Goal: Task Accomplishment & Management: Use online tool/utility

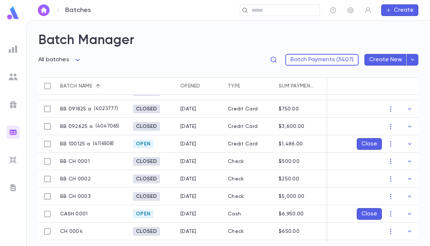
scroll to position [100, 0]
click at [16, 162] on img at bounding box center [13, 159] width 9 height 9
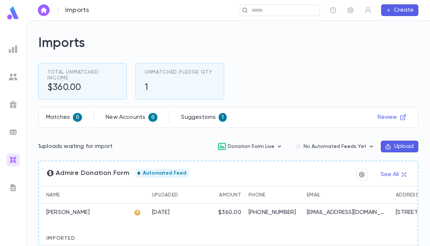
click at [11, 129] on img at bounding box center [13, 132] width 9 height 9
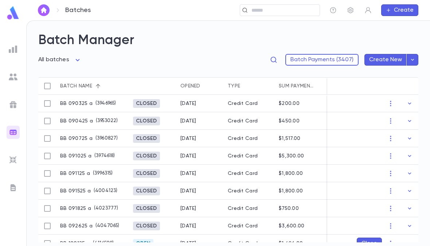
click at [11, 103] on img at bounding box center [13, 104] width 9 height 9
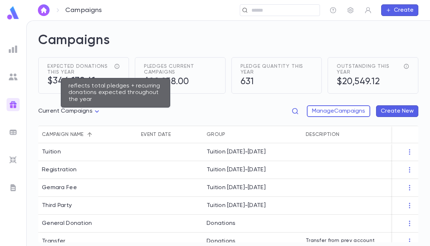
click at [115, 66] on icon "reflects total pledges + recurring donations expected throughout the year" at bounding box center [117, 66] width 6 height 6
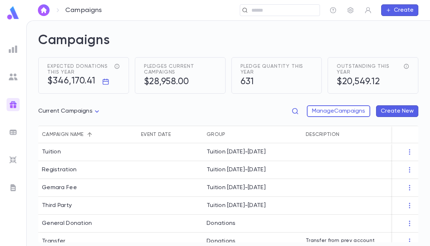
click at [52, 71] on span "Expected donations this year" at bounding box center [79, 69] width 64 height 12
click at [105, 78] on button "button" at bounding box center [106, 82] width 12 height 12
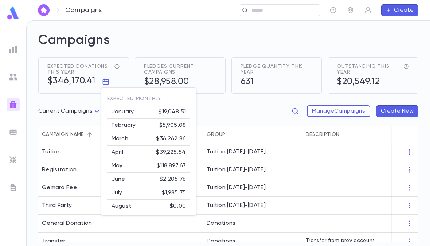
click at [56, 161] on div at bounding box center [215, 123] width 430 height 246
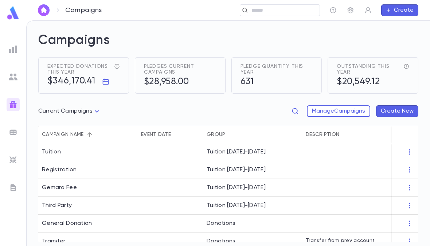
click at [12, 187] on img at bounding box center [13, 187] width 9 height 9
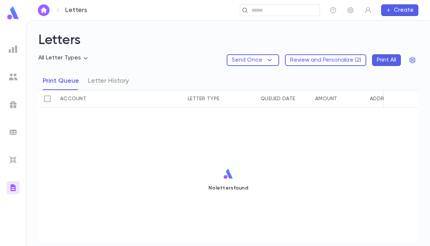
click at [11, 161] on img at bounding box center [13, 159] width 9 height 9
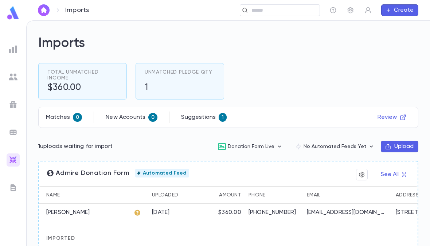
click at [13, 79] on img at bounding box center [13, 76] width 9 height 9
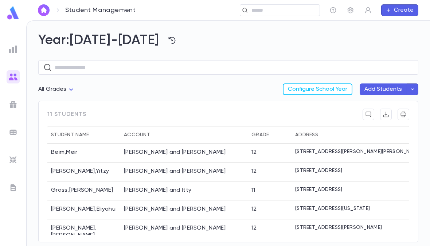
click at [16, 48] on img at bounding box center [13, 49] width 9 height 9
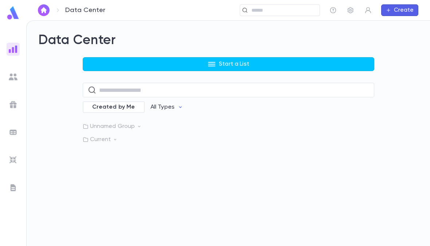
click at [98, 126] on p "Unnamed Group" at bounding box center [228, 126] width 291 height 7
click at [92, 159] on p "Current" at bounding box center [228, 158] width 291 height 7
click at [90, 60] on button "Start a List" at bounding box center [228, 64] width 291 height 14
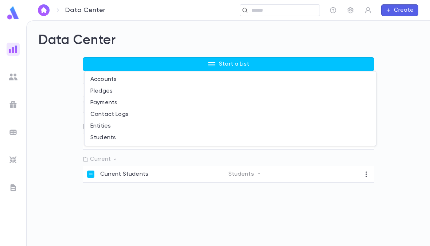
click at [97, 81] on li "Accounts" at bounding box center [229, 80] width 291 height 12
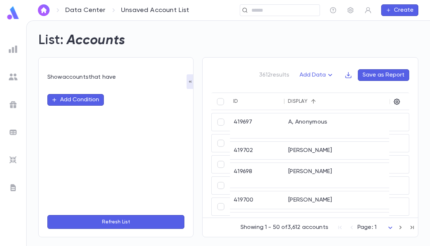
click at [62, 99] on button "Add Condition" at bounding box center [75, 100] width 56 height 12
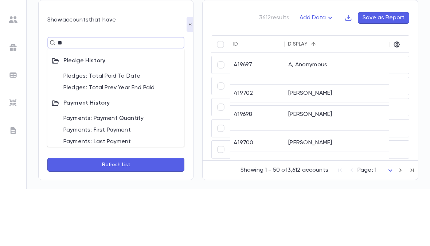
type input "*"
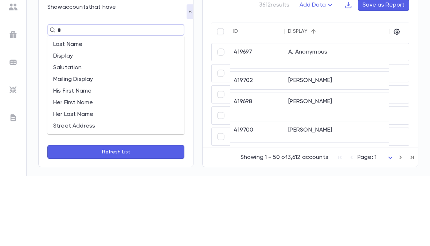
type input "**"
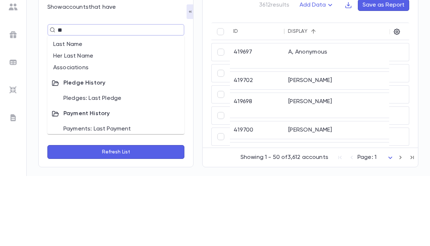
click at [63, 132] on li "Associations" at bounding box center [115, 138] width 137 height 12
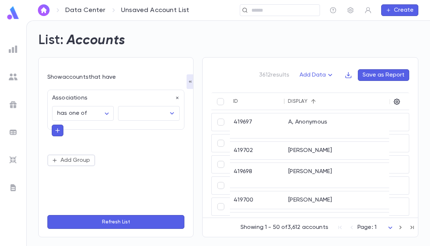
click at [129, 106] on input "text" at bounding box center [143, 113] width 44 height 14
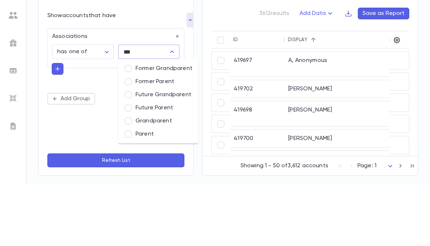
type input "****"
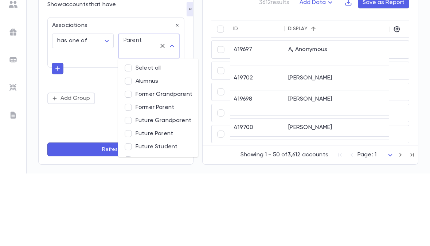
scroll to position [19, 0]
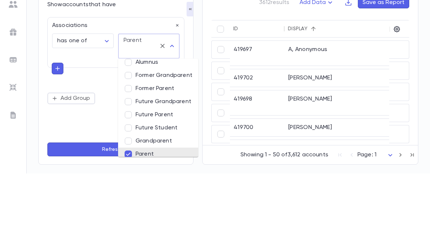
click at [98, 90] on div "**********" at bounding box center [115, 133] width 137 height 87
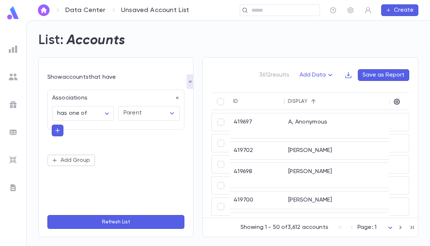
click at [88, 102] on body "**********" at bounding box center [215, 132] width 430 height 225
click at [142, 148] on div at bounding box center [215, 123] width 430 height 246
click at [79, 224] on button "Refresh List" at bounding box center [115, 222] width 137 height 14
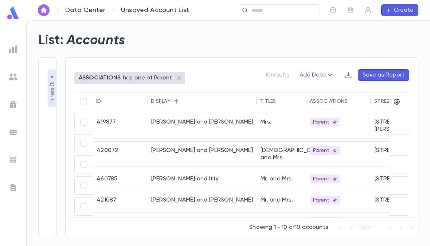
click at [395, 69] on button "Save as Report" at bounding box center [383, 75] width 51 height 12
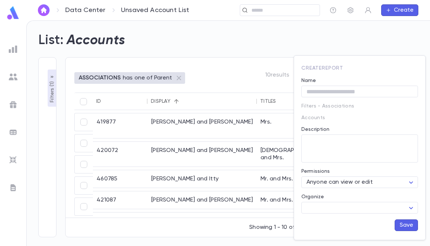
click at [410, 38] on div at bounding box center [215, 123] width 430 height 246
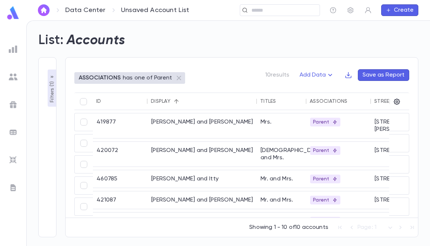
click at [11, 48] on img at bounding box center [13, 49] width 9 height 9
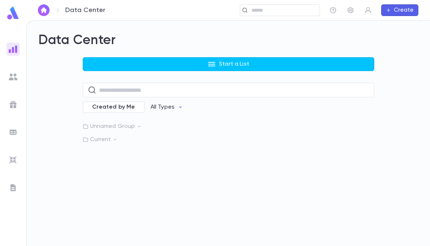
click at [101, 57] on button "Start a List" at bounding box center [228, 64] width 291 height 14
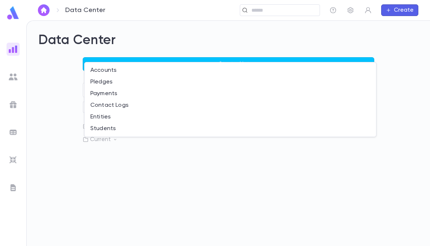
click at [94, 82] on li "Pledges" at bounding box center [229, 82] width 291 height 12
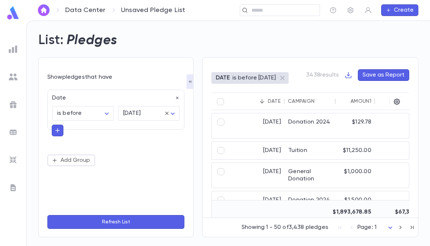
click at [12, 50] on img at bounding box center [13, 49] width 9 height 9
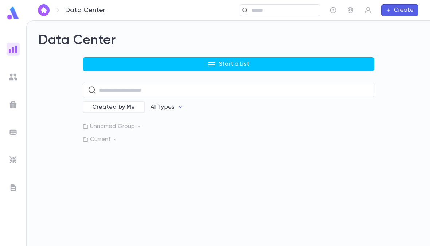
click at [126, 57] on button "Start a List" at bounding box center [228, 64] width 291 height 14
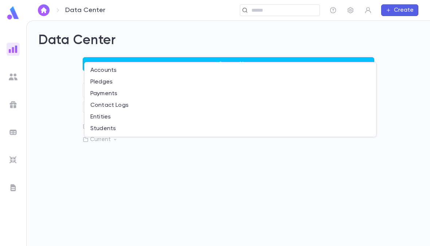
click at [98, 93] on li "Payments" at bounding box center [229, 94] width 291 height 12
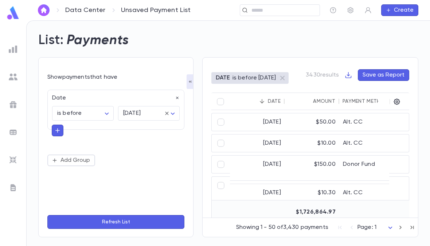
click at [103, 104] on body "Data Center Unsaved Payment List ​ Create List: Payments Show payments that hav…" at bounding box center [215, 132] width 430 height 225
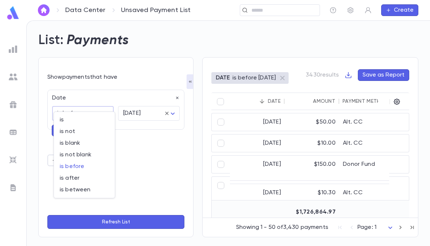
click at [70, 175] on span "is after" at bounding box center [84, 177] width 49 height 7
type input "**********"
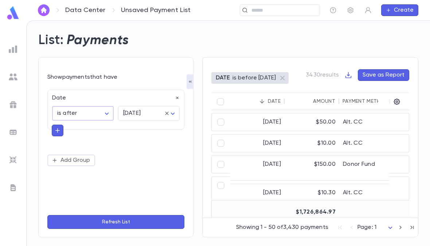
click at [75, 221] on button "Refresh List" at bounding box center [115, 222] width 137 height 14
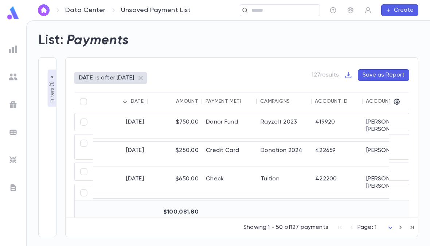
click at [49, 80] on p "Filters ( 1 )" at bounding box center [51, 91] width 7 height 23
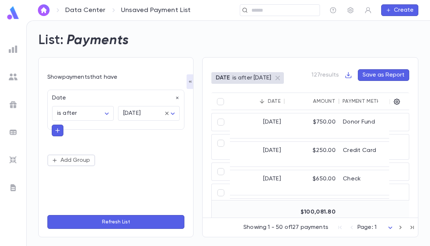
click at [134, 104] on body "**********" at bounding box center [215, 132] width 430 height 225
click at [133, 120] on span "[DATE]" at bounding box center [150, 119] width 49 height 7
type input "*****"
click at [86, 220] on button "Refresh List" at bounding box center [115, 222] width 137 height 14
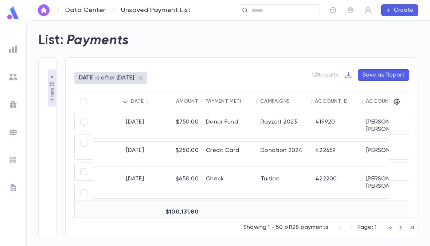
click at [130, 95] on button "Sort" at bounding box center [125, 101] width 12 height 12
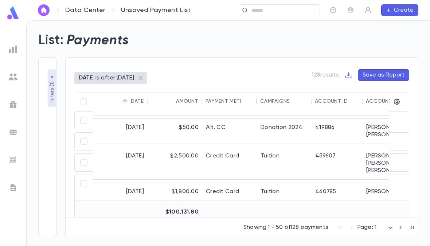
scroll to position [716, 0]
